Goal: Task Accomplishment & Management: Manage account settings

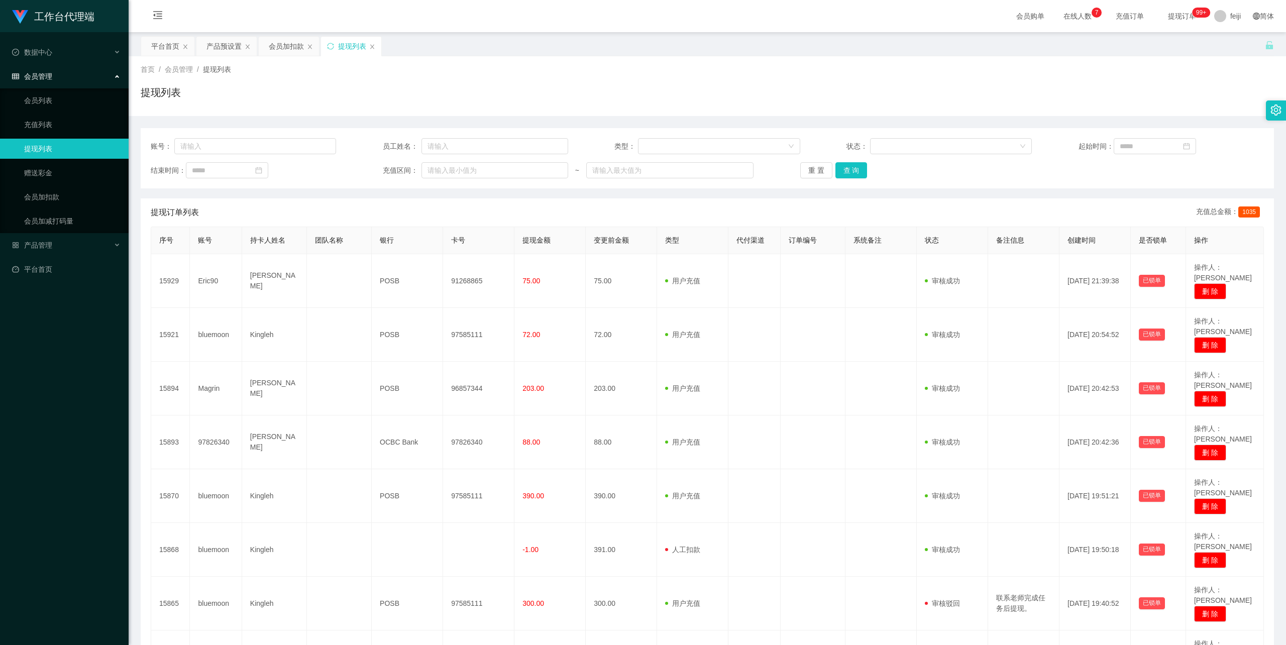
click at [706, 77] on div "首页 / 会员管理 / 提现列表 / 提现列表" at bounding box center [707, 86] width 1133 height 44
